Goal: Navigation & Orientation: Understand site structure

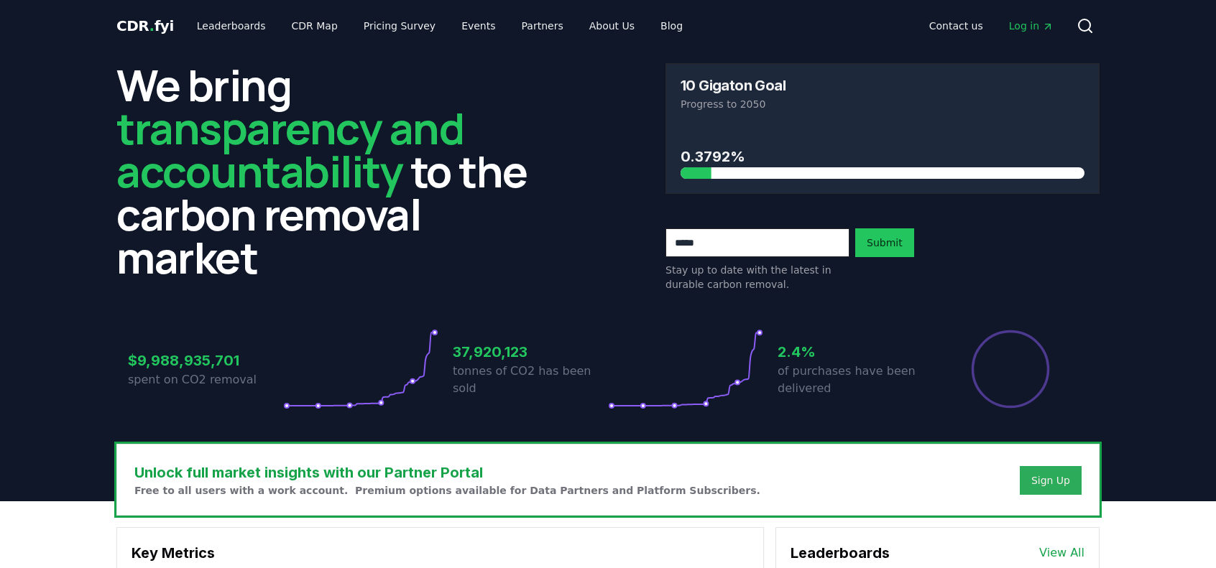
click at [1061, 473] on div "Sign Up" at bounding box center [1050, 480] width 39 height 14
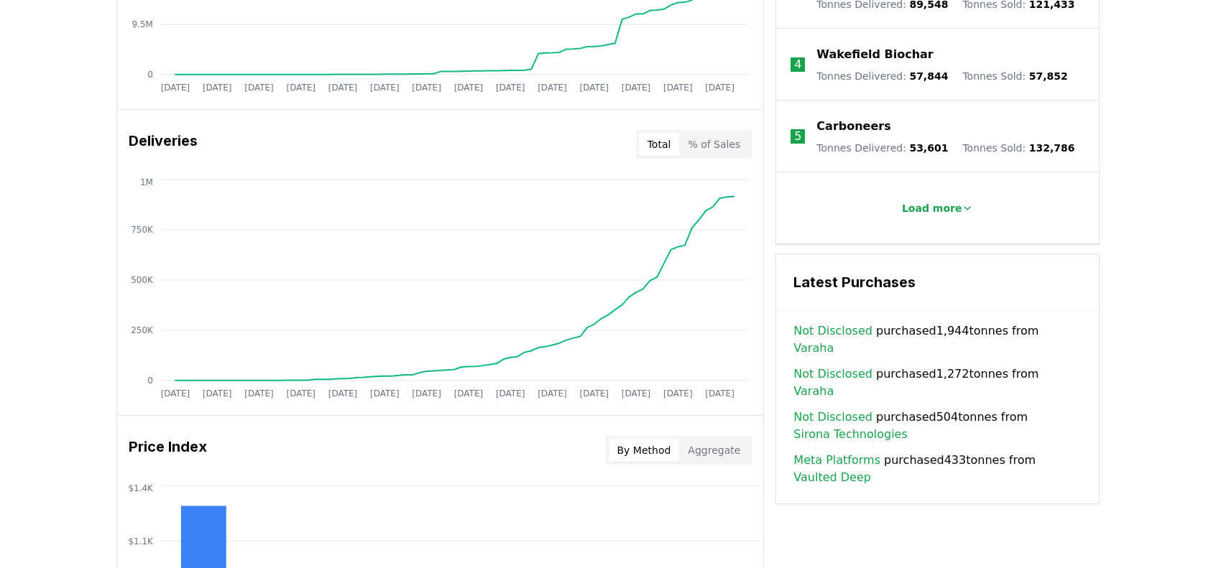
scroll to position [790, 0]
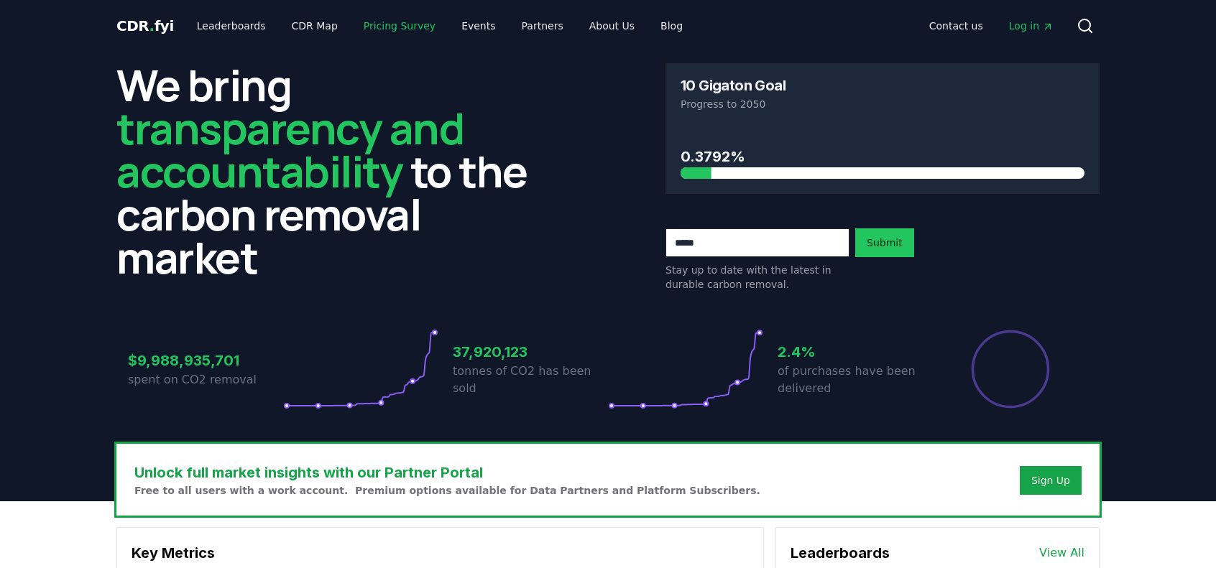
click at [352, 27] on link "Pricing Survey" at bounding box center [399, 26] width 95 height 26
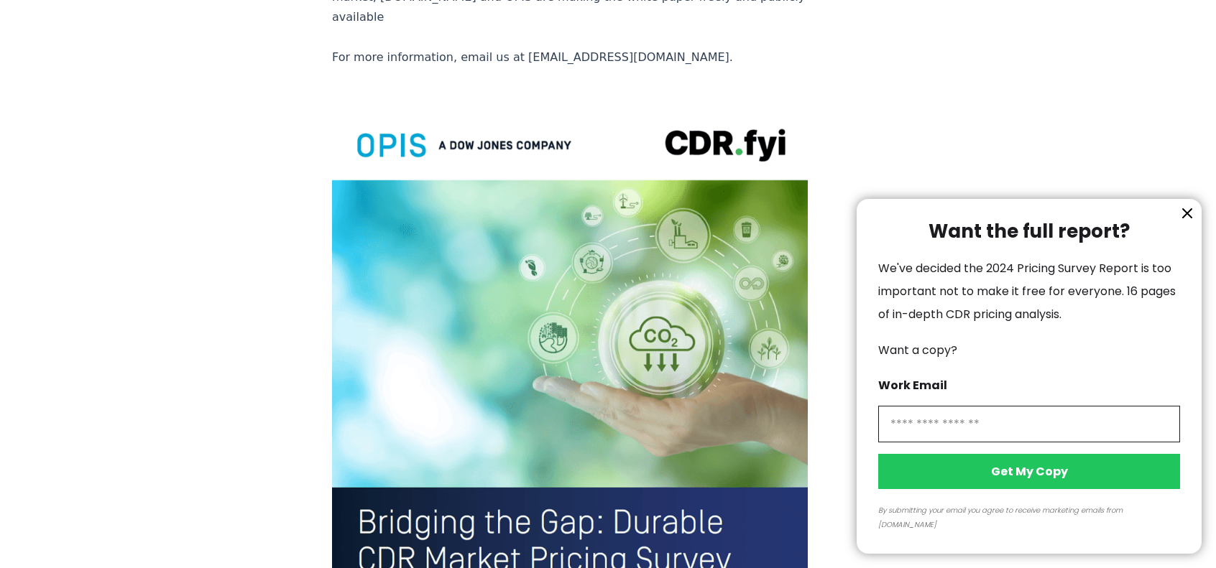
scroll to position [3291, 0]
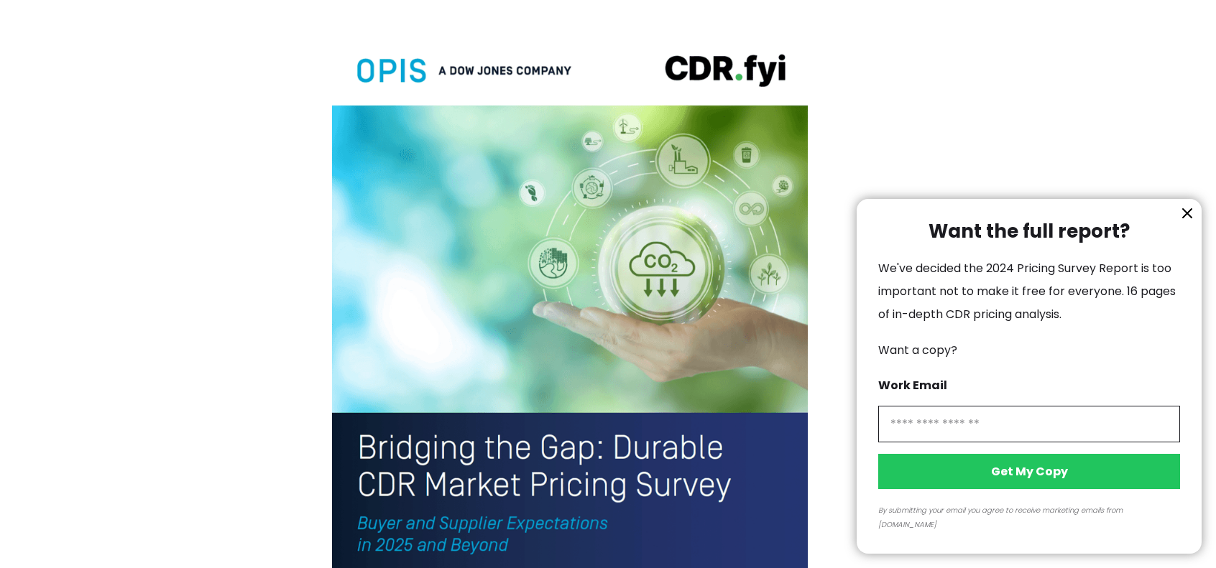
click at [1192, 222] on icon "information" at bounding box center [1186, 213] width 17 height 17
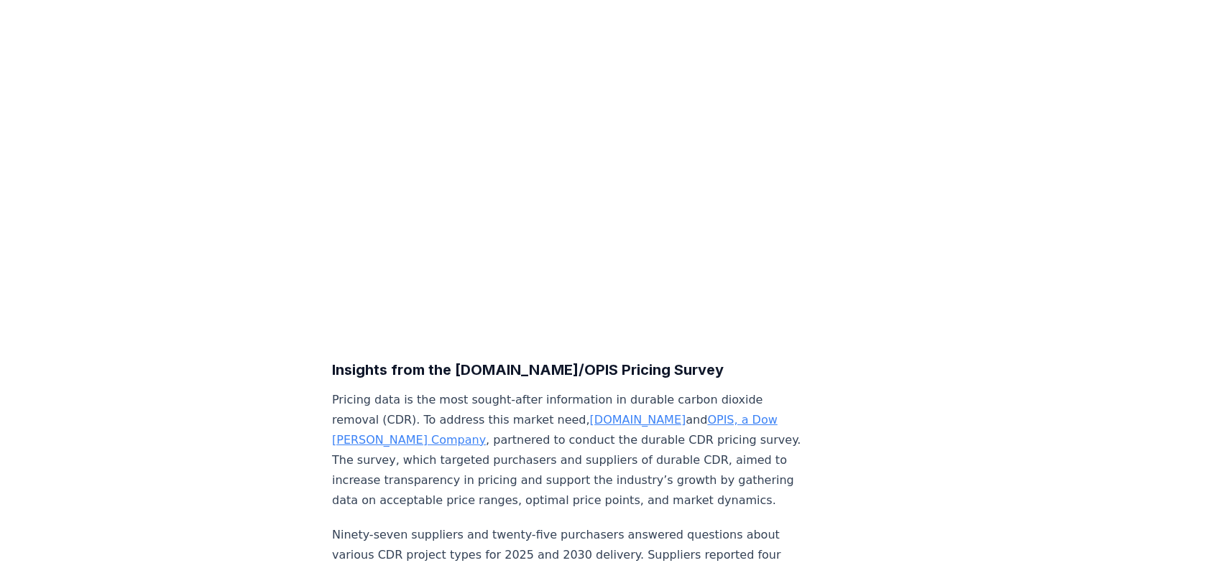
scroll to position [0, 0]
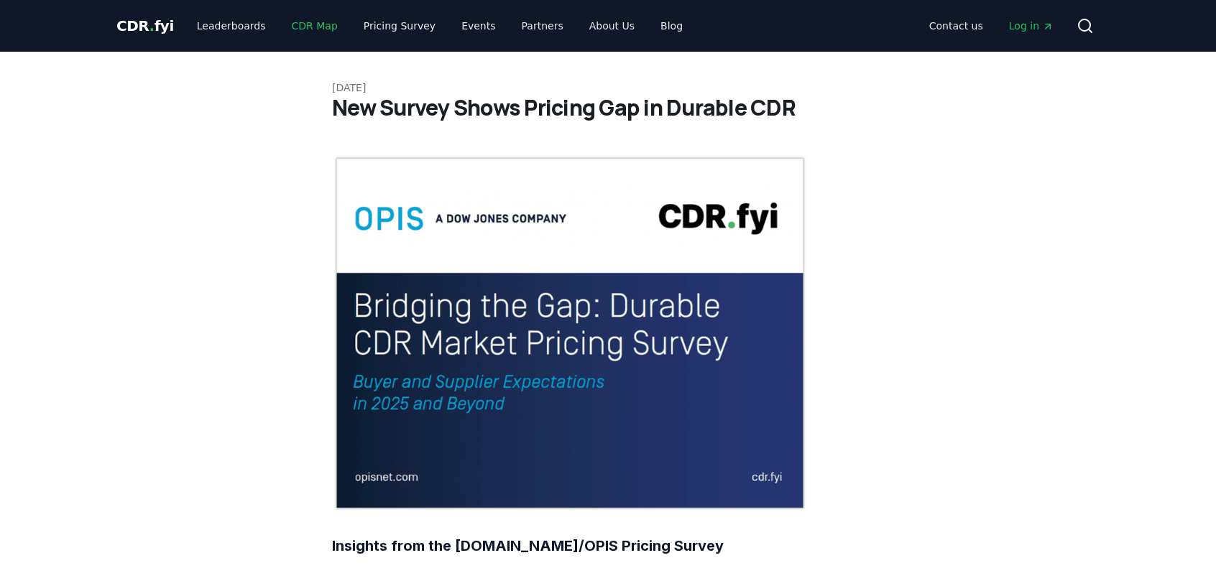
click at [307, 29] on link "CDR Map" at bounding box center [314, 26] width 69 height 26
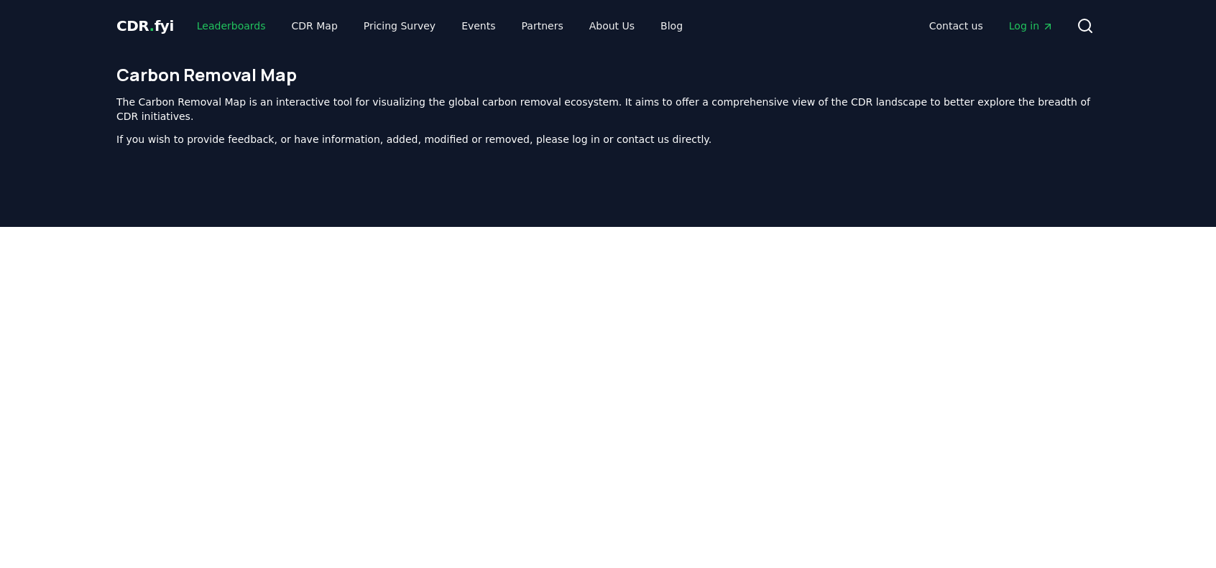
click at [224, 27] on link "Leaderboards" at bounding box center [231, 26] width 92 height 26
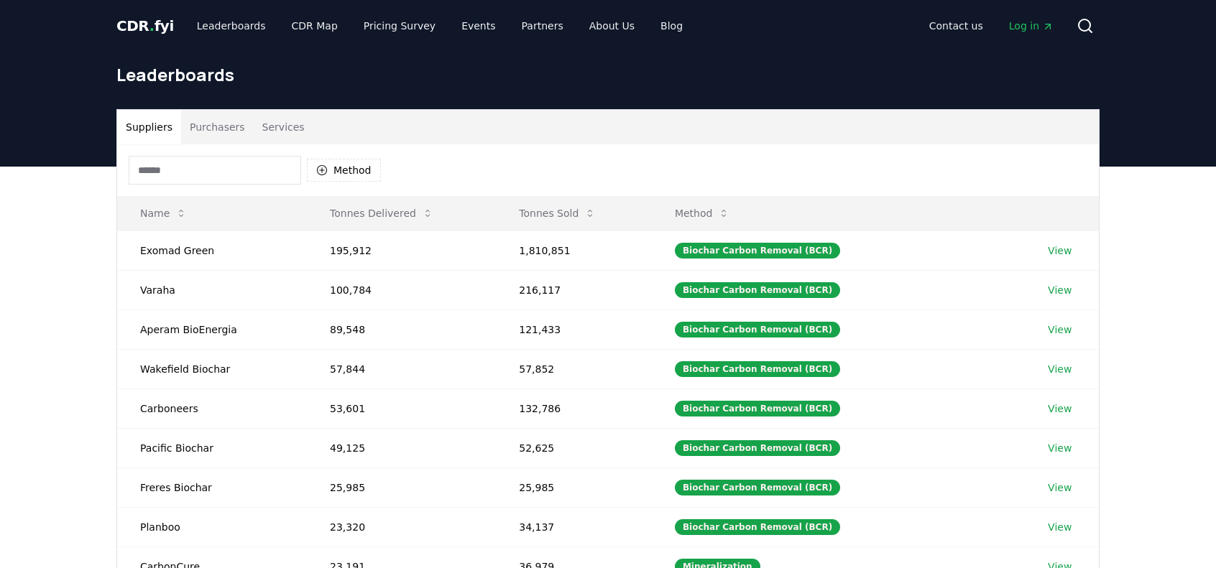
click at [154, 22] on span "CDR . fyi" at bounding box center [144, 25] width 57 height 17
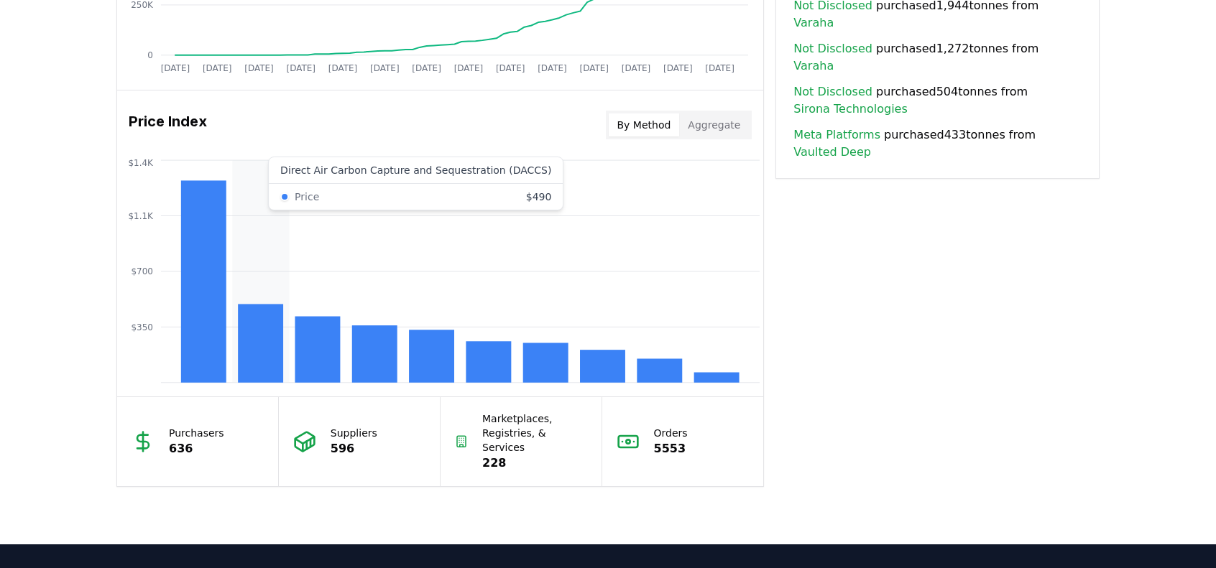
scroll to position [1078, 0]
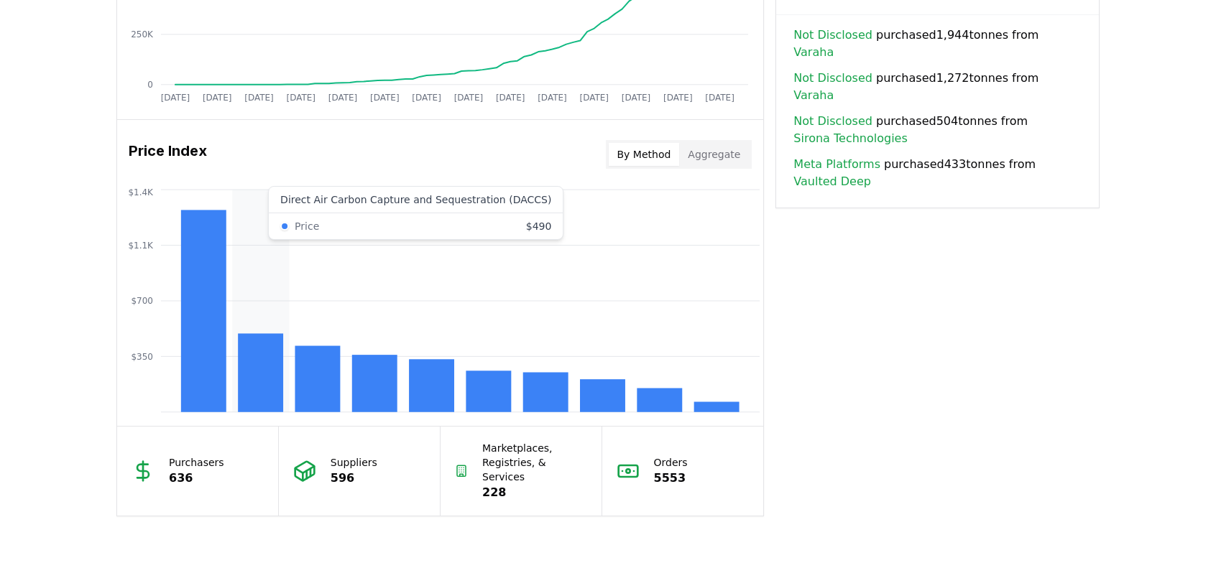
click at [269, 366] on rect at bounding box center [260, 373] width 45 height 78
